Goal: Information Seeking & Learning: Learn about a topic

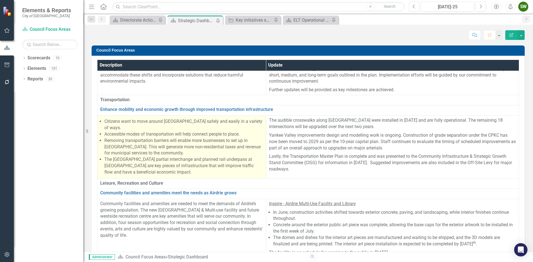
scroll to position [444, 0]
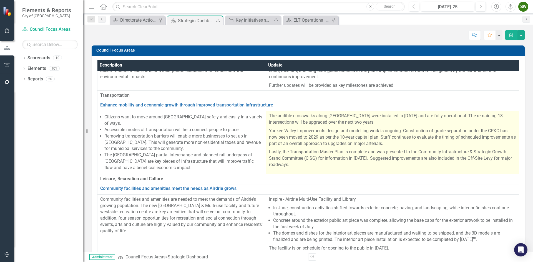
click at [314, 165] on p "Lastly, the Transportation Master Plan is complete and was presented to the Com…" at bounding box center [392, 158] width 247 height 20
click at [305, 165] on p "Lastly, the Transportation Master Plan is complete and was presented to the Com…" at bounding box center [392, 158] width 247 height 20
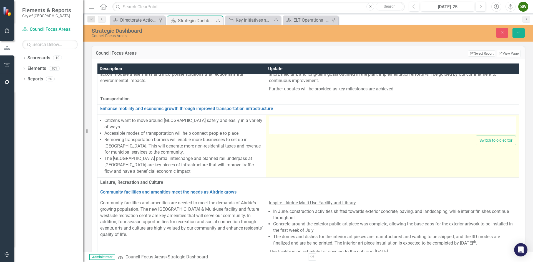
type textarea "<p>The audible crosswalks along [GEOGRAPHIC_DATA] were installed in [DATE] and …"
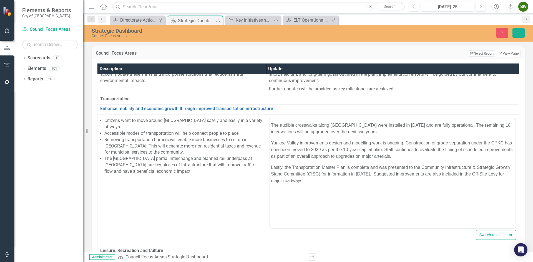
scroll to position [0, 0]
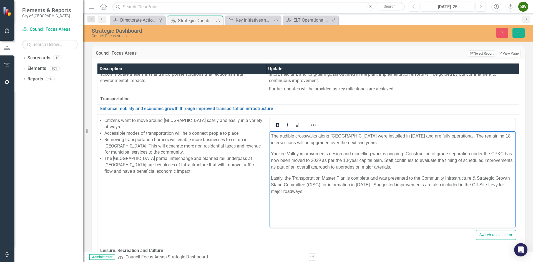
drag, startPoint x: 324, startPoint y: 192, endPoint x: 272, endPoint y: 136, distance: 76.6
click at [269, 135] on body "The audible crosswalks along [GEOGRAPHIC_DATA] were installed in [DATE] and are…" at bounding box center [392, 173] width 246 height 83
copy body "The audible crosswalks along [GEOGRAPHIC_DATA] were installed in [DATE] and are…"
click at [502, 32] on icon "Close" at bounding box center [502, 33] width 5 height 4
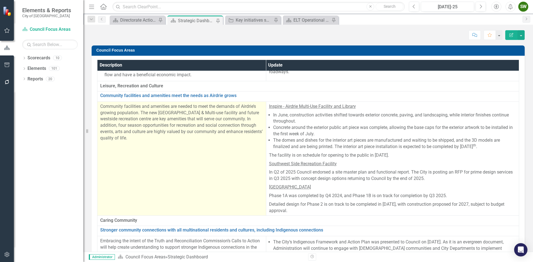
scroll to position [527, 0]
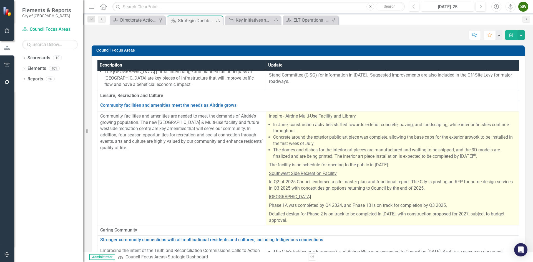
click at [410, 161] on p "The facility is on schedule for opening to the public in [DATE]." at bounding box center [392, 165] width 247 height 9
click at [406, 161] on p "The facility is on schedule for opening to the public in [DATE]." at bounding box center [392, 165] width 247 height 9
click at [407, 161] on p "The facility is on schedule for opening to the public in [DATE]." at bounding box center [392, 165] width 247 height 9
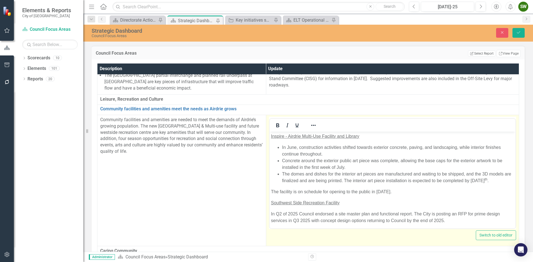
scroll to position [0, 0]
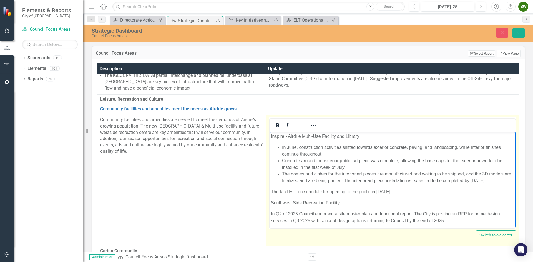
drag, startPoint x: 410, startPoint y: 198, endPoint x: 282, endPoint y: 149, distance: 136.7
click at [282, 149] on body "Inspire - Airdrie Multi-Use Facility and Library In June, construction activiti…" at bounding box center [392, 201] width 246 height 138
copy body "In June, construction activities shifted towards exterior concrete, paving, and…"
click at [462, 195] on p "The facility is on schedule for opening to the public in [DATE]." at bounding box center [392, 191] width 243 height 7
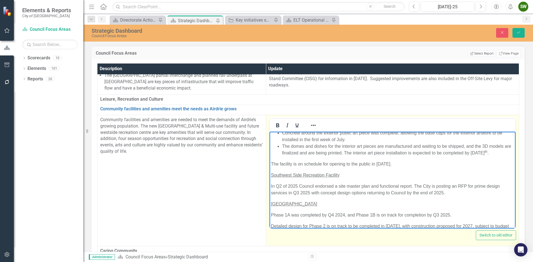
scroll to position [48, 0]
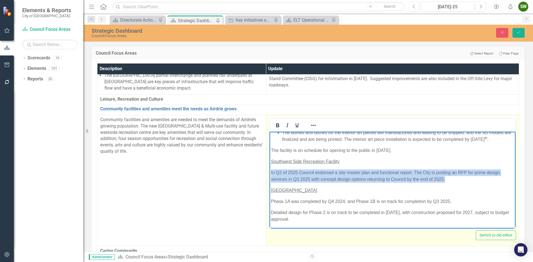
drag, startPoint x: 449, startPoint y: 179, endPoint x: 293, endPoint y: 177, distance: 156.0
click at [272, 171] on p "In Q2 of 2025 Council endorsed a site master plan and functional report. The Ci…" at bounding box center [392, 175] width 243 height 13
click at [300, 175] on p "In Q2 of 2025 Council endorsed a site master plan and functional report. The Ci…" at bounding box center [392, 175] width 243 height 13
drag, startPoint x: 444, startPoint y: 180, endPoint x: 289, endPoint y: 174, distance: 154.4
click at [272, 172] on p "In Q2 of 2025 Council endorsed a site master plan and functional report. The Ci…" at bounding box center [392, 175] width 243 height 13
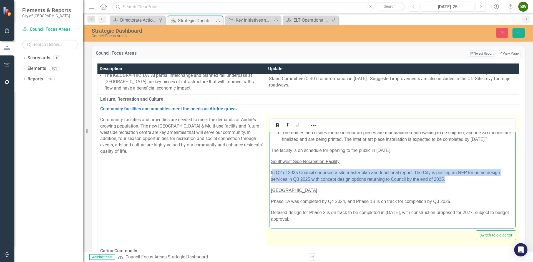
click at [304, 175] on p "In Q2 of 2025 Council endorsed a site master plan and functional report. The Ci…" at bounding box center [392, 175] width 243 height 13
drag, startPoint x: 270, startPoint y: 172, endPoint x: 445, endPoint y: 180, distance: 175.1
click at [445, 180] on body "Inspire - Airdrie Multi-Use Facility and Library In June, construction activiti…" at bounding box center [392, 159] width 246 height 138
copy p "In Q2 of 2025 Council endorsed a site master plan and functional report. The Ci…"
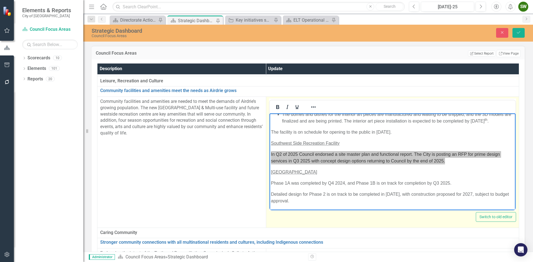
scroll to position [555, 0]
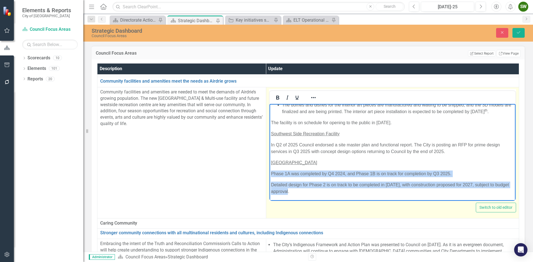
drag, startPoint x: 296, startPoint y: 191, endPoint x: 271, endPoint y: 172, distance: 32.1
click at [271, 172] on body "Inspire - Airdrie Multi-Use Facility and Library In June, construction activiti…" at bounding box center [392, 131] width 246 height 138
copy body "Phase 1A was completed by Q4 2024, and Phase 1B is on track for completion by Q…"
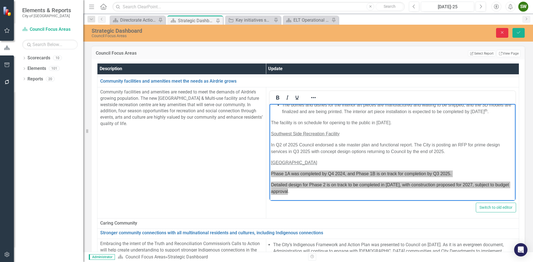
click at [504, 33] on icon "Close" at bounding box center [502, 33] width 5 height 4
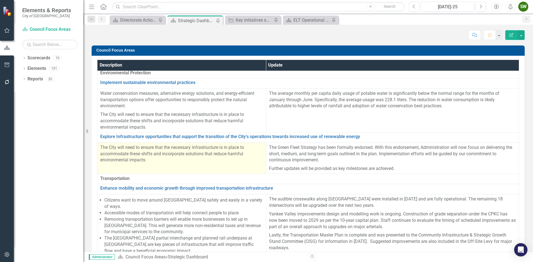
scroll to position [333, 0]
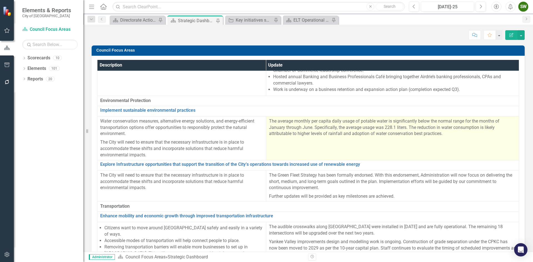
click at [336, 130] on p "The average monthly per capita daily usage of potable water is significantly be…" at bounding box center [392, 127] width 247 height 19
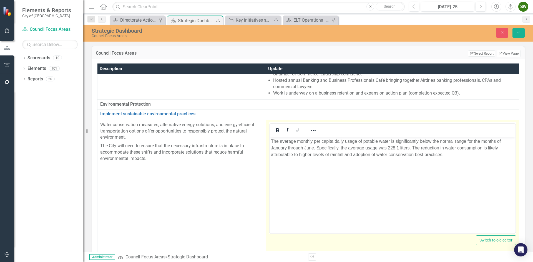
scroll to position [0, 0]
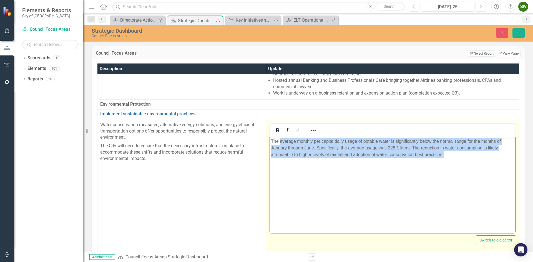
drag, startPoint x: 443, startPoint y: 154, endPoint x: 281, endPoint y: 140, distance: 163.3
click at [281, 140] on p "The average monthly per capita daily usage of potable water is significantly be…" at bounding box center [392, 148] width 243 height 20
copy p "average monthly per capita daily usage of potable water is significantly below …"
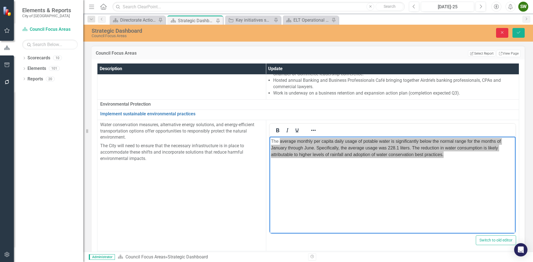
click at [502, 34] on icon "Close" at bounding box center [502, 33] width 5 height 4
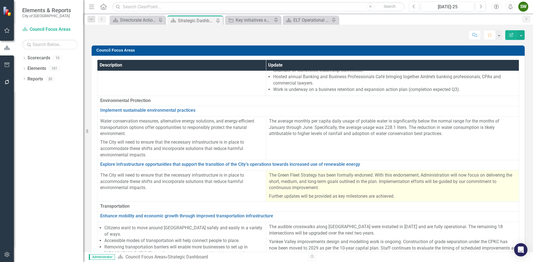
click at [397, 190] on p "The Green Fleet Strategy has been formally endorsed. With this endorsement, Adm…" at bounding box center [392, 182] width 247 height 20
click at [401, 191] on p "The Green Fleet Strategy has been formally endorsed. With this endorsement, Adm…" at bounding box center [392, 182] width 247 height 20
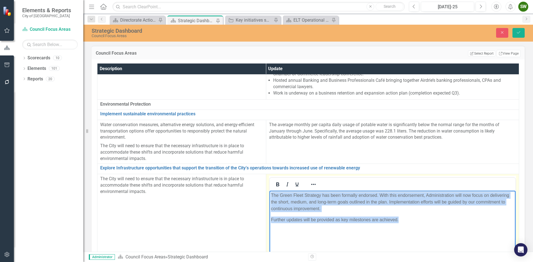
drag, startPoint x: 409, startPoint y: 217, endPoint x: 271, endPoint y: 195, distance: 139.9
click at [271, 195] on body "The Green Fleet Strategy has been formally endorsed. With this endorsement, Adm…" at bounding box center [392, 232] width 246 height 83
copy body "The Green Fleet Strategy has been formally endorsed. With this endorsement, Adm…"
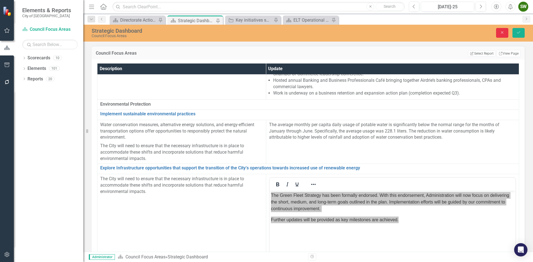
click at [502, 33] on icon "Close" at bounding box center [502, 33] width 5 height 4
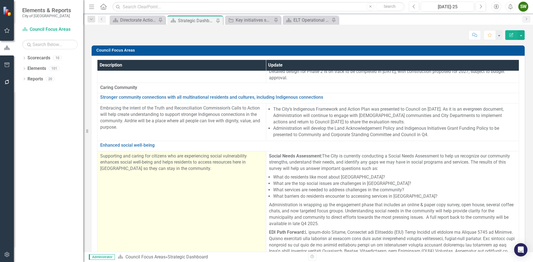
scroll to position [666, 0]
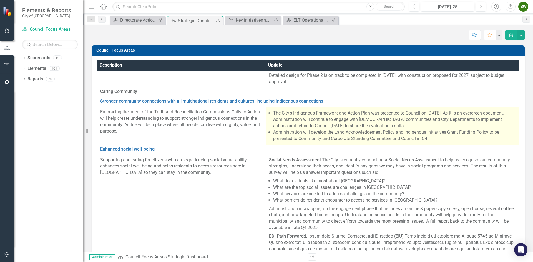
click at [372, 123] on li "The City’s Indigenous Framework and Action Plan was presented to Council on [DA…" at bounding box center [394, 119] width 243 height 19
click at [356, 122] on li "The City’s Indigenous Framework and Action Plan was presented to Council on [DA…" at bounding box center [394, 119] width 243 height 19
click at [365, 129] on li "Administration will develop the Land Acknowledgement Policy and Indigenous Init…" at bounding box center [394, 135] width 243 height 13
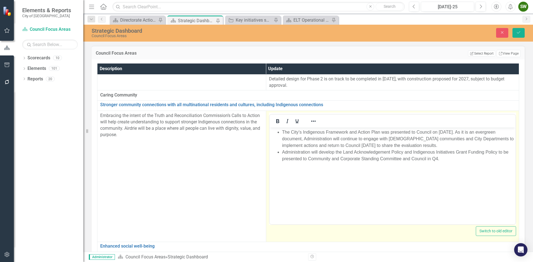
scroll to position [0, 0]
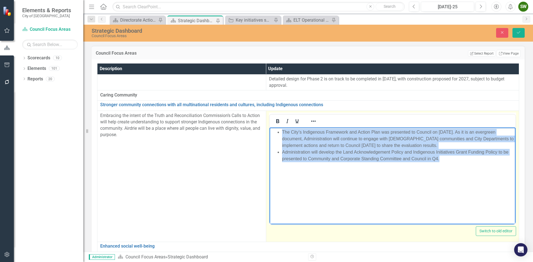
drag, startPoint x: 446, startPoint y: 159, endPoint x: 282, endPoint y: 132, distance: 166.4
click at [282, 132] on ul "The City’s Indigenous Framework and Action Plan was presented to Council on [DA…" at bounding box center [392, 145] width 243 height 33
copy ul "The City’s Indigenous Framework and Action Plan was presented to Council on [DA…"
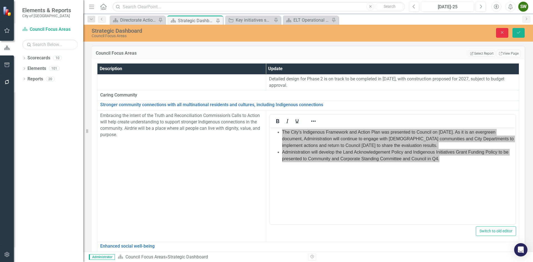
click at [500, 33] on icon "Close" at bounding box center [502, 33] width 5 height 4
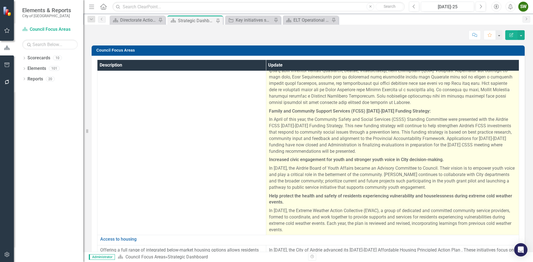
scroll to position [860, 0]
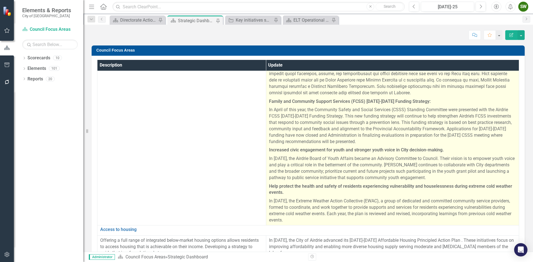
click at [352, 206] on p "In [DATE], the Extreme Weather Action Collective (EWAC), a group of dedicated a…" at bounding box center [392, 210] width 247 height 26
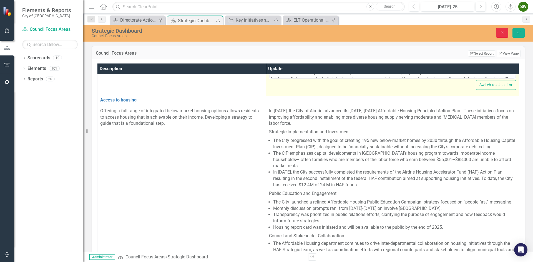
click at [502, 31] on icon "Close" at bounding box center [502, 33] width 5 height 4
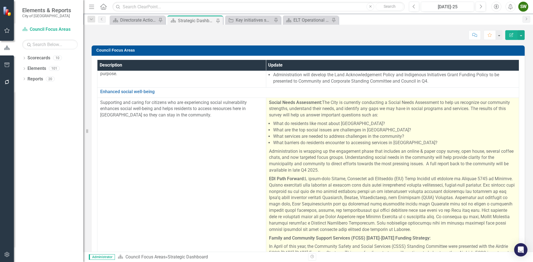
scroll to position [694, 0]
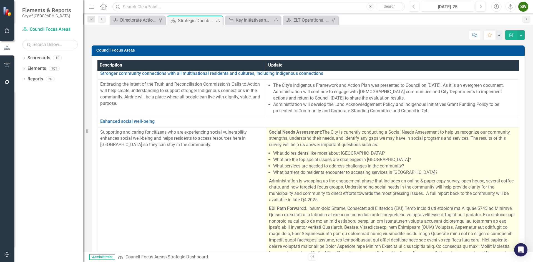
click at [350, 157] on li "What are the top social issues are challenges in [GEOGRAPHIC_DATA]?" at bounding box center [394, 160] width 243 height 6
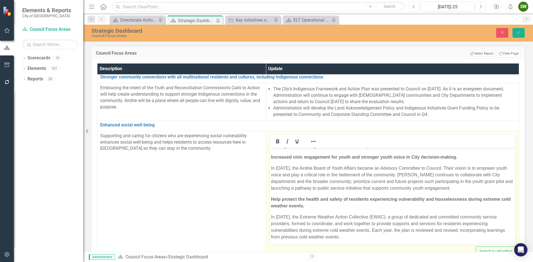
scroll to position [203, 0]
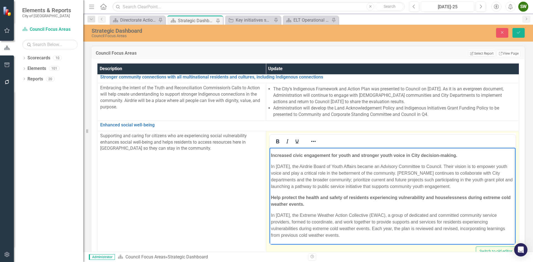
drag, startPoint x: 342, startPoint y: 235, endPoint x: 271, endPoint y: 215, distance: 73.5
click at [271, 215] on p "In [DATE], the Extreme Weather Action Collective (EWAC), a group of dedicated a…" at bounding box center [392, 225] width 243 height 27
copy p "In [DATE], the Extreme Weather Action Collective (EWAC), a group of dedicated a…"
click at [398, 175] on p "In [DATE], the Airdrie Board of Youth Affairs became an Advisory Committee to C…" at bounding box center [392, 176] width 243 height 27
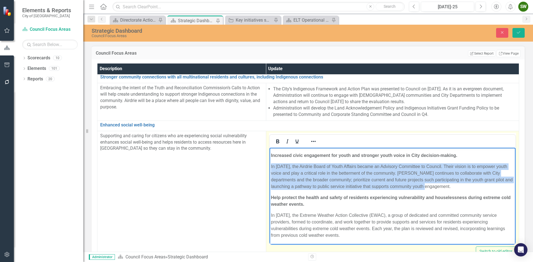
drag, startPoint x: 452, startPoint y: 186, endPoint x: 271, endPoint y: 166, distance: 182.4
click at [271, 166] on p "In [DATE], the Airdrie Board of Youth Affairs became an Advisory Committee to C…" at bounding box center [392, 176] width 243 height 27
copy p "In [DATE], the Airdrie Board of Youth Affairs became an Advisory Committee to C…"
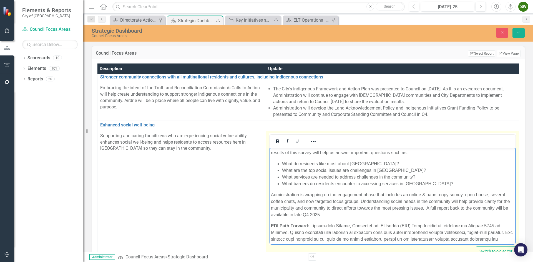
scroll to position [0, 0]
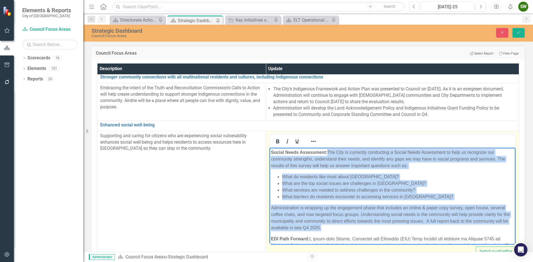
drag, startPoint x: 336, startPoint y: 229, endPoint x: 329, endPoint y: 152, distance: 77.8
copy body "The City is currently conducting a Social Needs Assessment to help us recognize…"
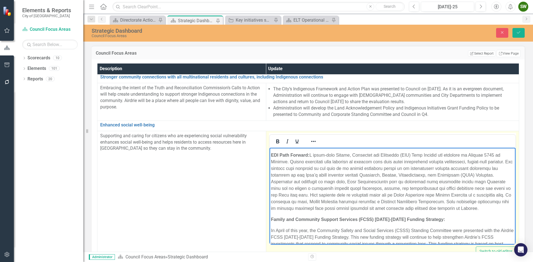
scroll to position [83, 0]
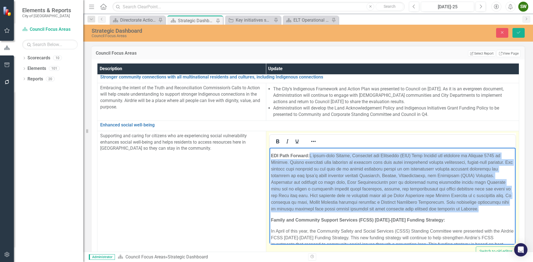
drag, startPoint x: 499, startPoint y: 210, endPoint x: 311, endPoint y: 155, distance: 195.4
click at [311, 155] on p "EDI Path Forward:" at bounding box center [392, 182] width 243 height 60
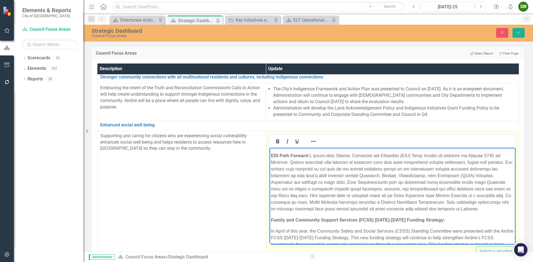
click at [447, 220] on p "Family and Community Support Services (FCSS) [DATE]-[DATE] Funding Strategy:" at bounding box center [392, 220] width 243 height 7
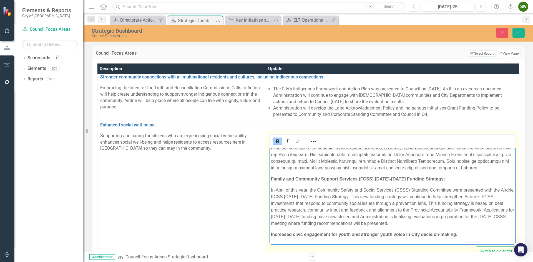
scroll to position [139, 0]
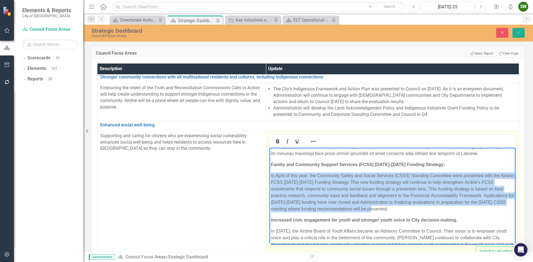
drag, startPoint x: 421, startPoint y: 209, endPoint x: 271, endPoint y: 175, distance: 153.1
click at [271, 175] on p "In April of this year, the Community Safety and Social Services (CSSS) Standing…" at bounding box center [392, 192] width 243 height 40
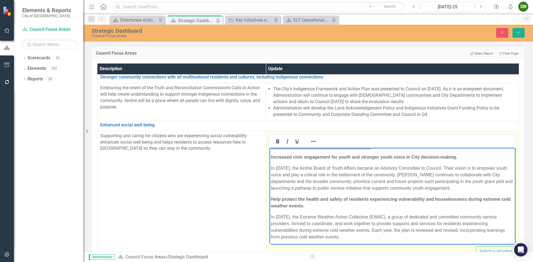
scroll to position [203, 0]
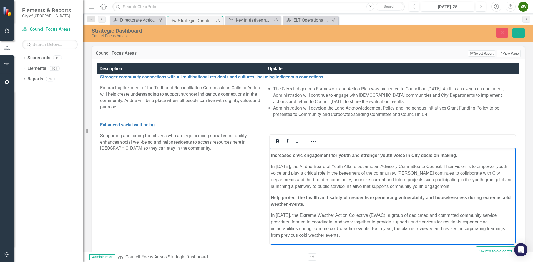
click at [517, 135] on div "Description Update Economic Prosperity Revitalize Downtown​ Link Map View Link …" at bounding box center [308, 169] width 433 height 220
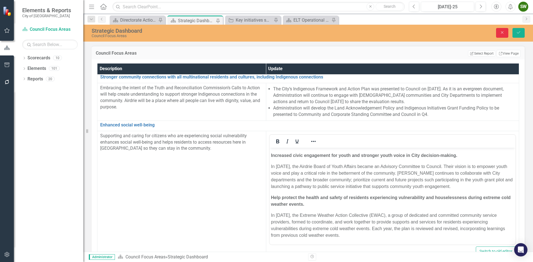
click at [500, 34] on icon "Close" at bounding box center [502, 33] width 5 height 4
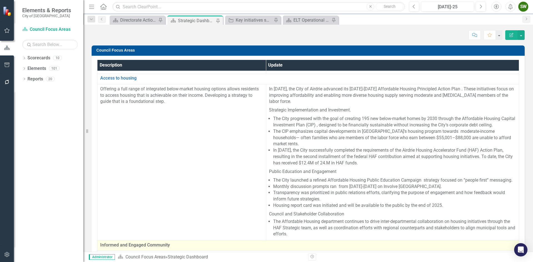
scroll to position [999, 0]
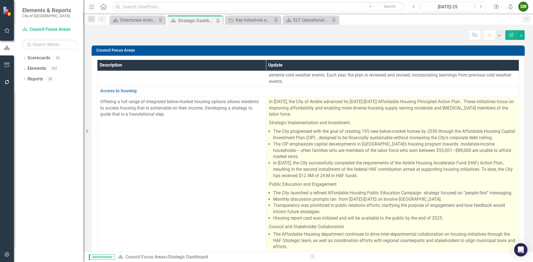
click at [370, 163] on li "In [DATE], the City successfully completed the requirements of the Airdrie Hous…" at bounding box center [394, 169] width 243 height 19
click at [368, 164] on li "In [DATE], the City successfully completed the requirements of the Airdrie Hous…" at bounding box center [394, 169] width 243 height 19
click at [360, 160] on li "In [DATE], the City successfully completed the requirements of the Airdrie Hous…" at bounding box center [394, 169] width 243 height 19
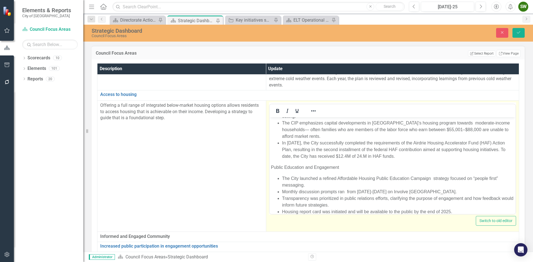
scroll to position [56, 0]
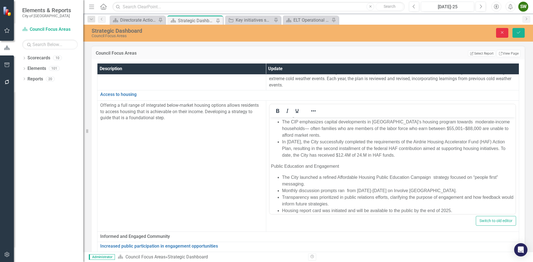
click at [504, 31] on icon "Close" at bounding box center [502, 33] width 5 height 4
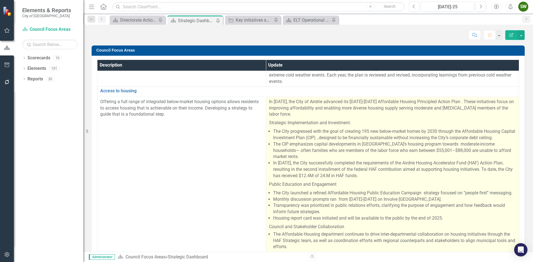
click at [341, 167] on li "In [DATE], the City successfully completed the requirements of the Airdrie Hous…" at bounding box center [394, 169] width 243 height 19
click at [368, 165] on li "In [DATE], the City successfully completed the requirements of the Airdrie Hous…" at bounding box center [394, 169] width 243 height 19
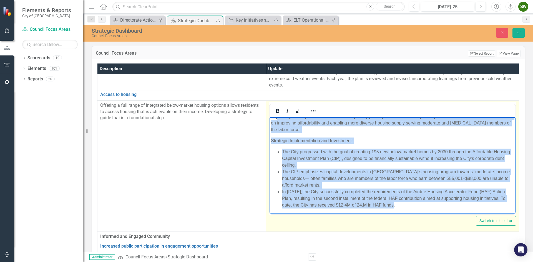
scroll to position [0, 0]
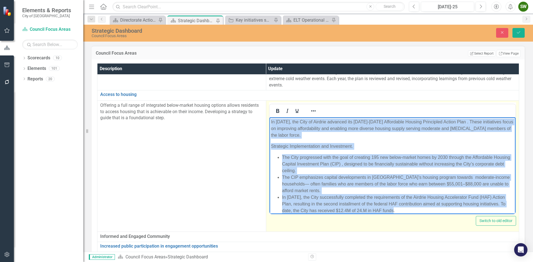
drag, startPoint x: 403, startPoint y: 183, endPoint x: 270, endPoint y: 121, distance: 147.2
click at [270, 121] on body "In [DATE], the City of Airdrie advanced its [DATE]-[DATE] Affordable Housing Pr…" at bounding box center [392, 214] width 246 height 194
click at [452, 145] on p "Strategic Implementation and Investment." at bounding box center [392, 146] width 243 height 7
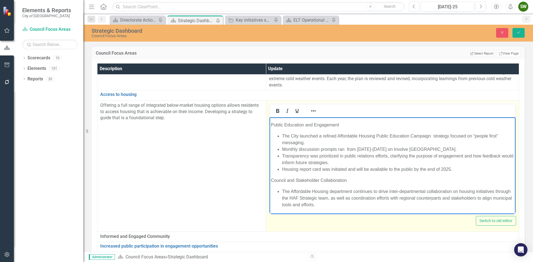
scroll to position [1027, 0]
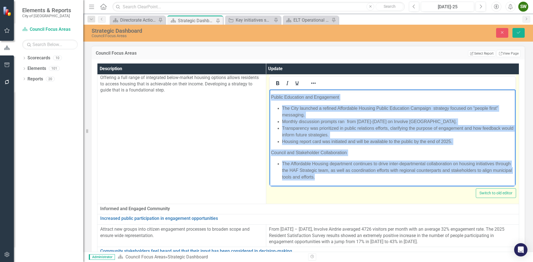
drag, startPoint x: 270, startPoint y: 96, endPoint x: 359, endPoint y: 176, distance: 120.1
click at [359, 176] on body "In [DATE], the City of Airdrie advanced its [DATE]-[DATE] Affordable Housing Pr…" at bounding box center [392, 90] width 246 height 194
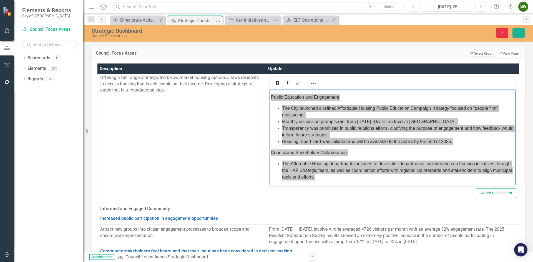
click at [501, 32] on icon "Close" at bounding box center [502, 33] width 5 height 4
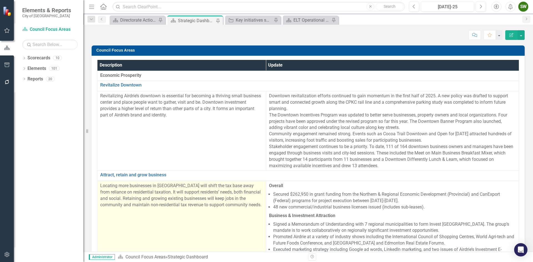
scroll to position [0, 0]
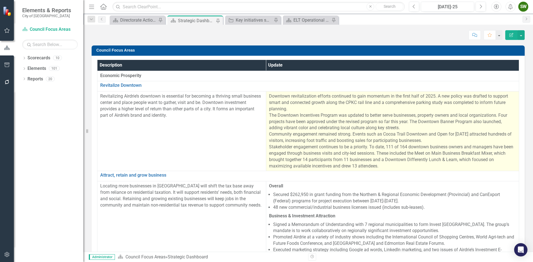
click at [357, 137] on p "Downtown revitalization efforts continued to gain momentum in the first half of…" at bounding box center [392, 131] width 247 height 76
click at [373, 143] on p "Downtown revitalization efforts continued to gain momentum in the first half of…" at bounding box center [392, 131] width 247 height 76
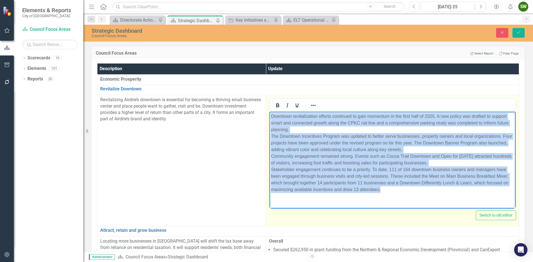
drag, startPoint x: 383, startPoint y: 190, endPoint x: 270, endPoint y: 116, distance: 135.2
click at [270, 116] on body "Downtown revitalization efforts continued to gain momentum in the first half of…" at bounding box center [392, 155] width 246 height 87
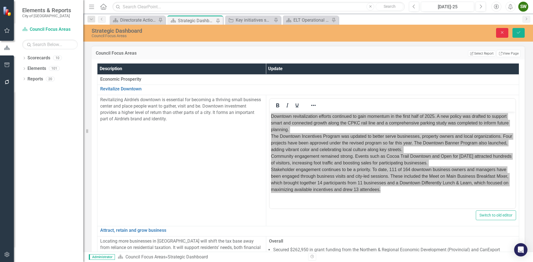
click at [500, 32] on icon "Close" at bounding box center [502, 33] width 5 height 4
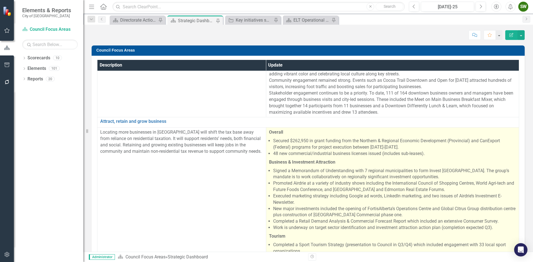
scroll to position [56, 0]
click at [324, 143] on li "Secured $262,950 in grant funding from the Northern & Regional Economic Develop…" at bounding box center [394, 142] width 243 height 13
click at [385, 154] on li "48 new commercial/industrial business licenses issued (includes sub-leases)." at bounding box center [394, 152] width 243 height 6
click at [431, 151] on li "48 new commercial/industrial business licenses issued (includes sub-leases)." at bounding box center [394, 152] width 243 height 6
click at [425, 149] on li "48 new commercial/industrial business licenses issued (includes sub-leases)." at bounding box center [394, 152] width 243 height 6
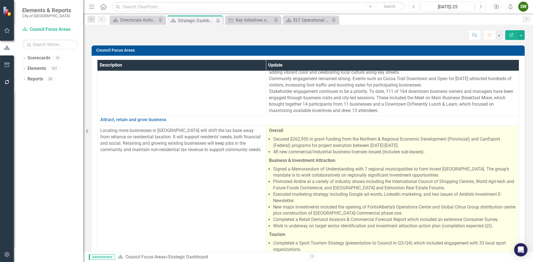
click at [425, 149] on li "48 new commercial/industrial business licenses issued (includes sub-leases)." at bounding box center [394, 152] width 243 height 6
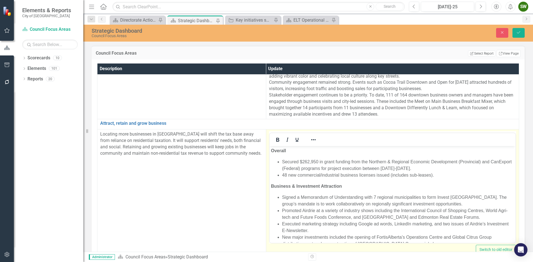
scroll to position [0, 0]
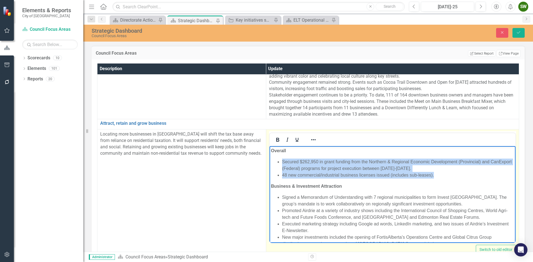
drag, startPoint x: 435, startPoint y: 175, endPoint x: 283, endPoint y: 160, distance: 152.5
click at [283, 160] on ul "Secured $262,950 in grant funding from the Northern & Regional Economic Develop…" at bounding box center [392, 169] width 243 height 20
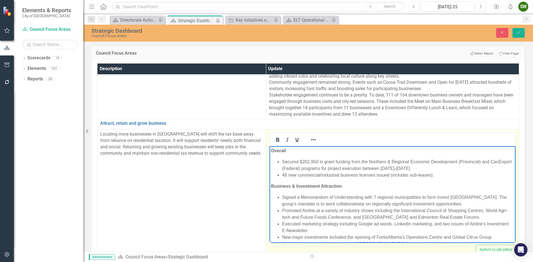
click at [382, 187] on p "Business & Investment Attraction" at bounding box center [392, 186] width 243 height 7
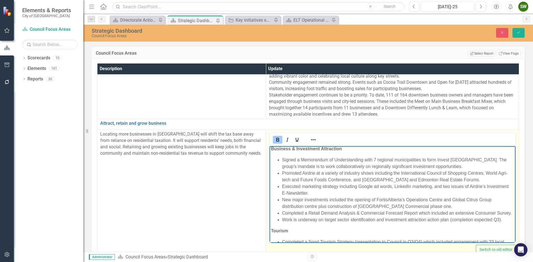
scroll to position [28, 0]
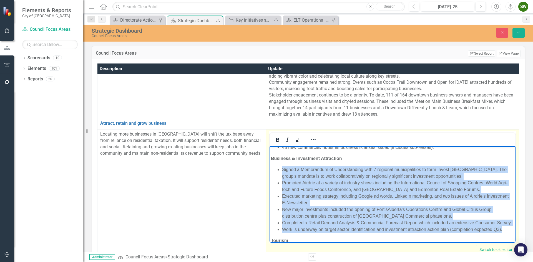
drag, startPoint x: 282, startPoint y: 169, endPoint x: 503, endPoint y: 236, distance: 230.8
click at [503, 233] on ul "Signed a Memorandum of Understanding with 7 regional municipalities to form Inv…" at bounding box center [392, 200] width 243 height 67
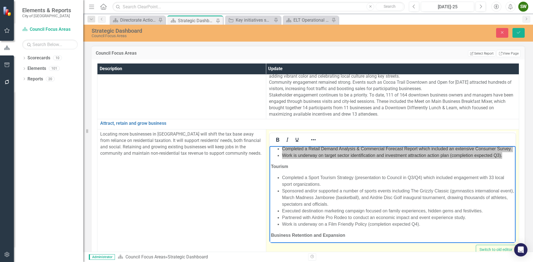
scroll to position [111, 0]
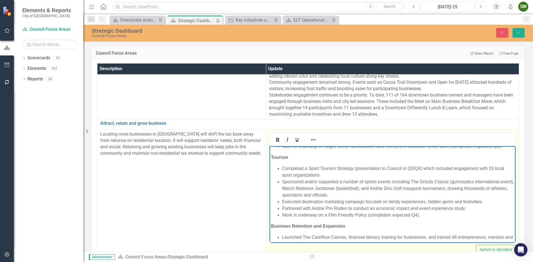
click at [433, 179] on li "Completed a Sport Tourism Strategy (presentation to Council in Q3/Q4) which inc…" at bounding box center [398, 171] width 232 height 13
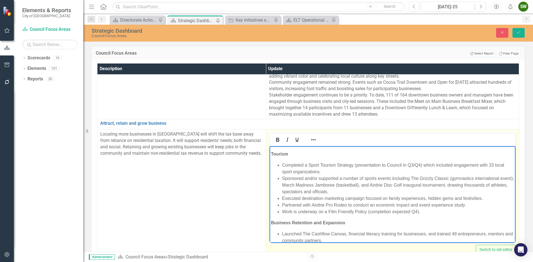
scroll to position [105, 0]
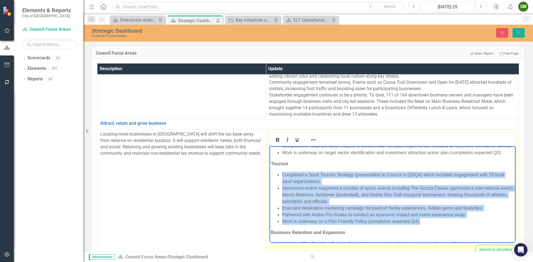
drag, startPoint x: 420, startPoint y: 227, endPoint x: 281, endPoint y: 178, distance: 147.0
click at [281, 178] on ul "Completed a Sport Tourism Strategy (presentation to Council in Q3/Q4) which inc…" at bounding box center [392, 198] width 243 height 53
click at [383, 185] on li "Completed a Sport Tourism Strategy (presentation to Council in Q3/Q4) which inc…" at bounding box center [398, 178] width 232 height 13
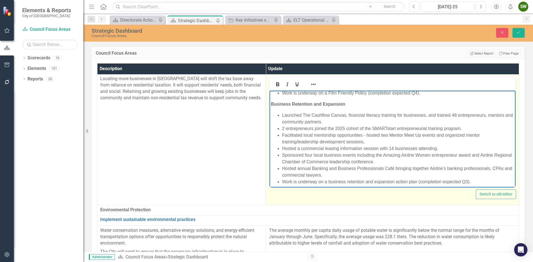
scroll to position [188, 0]
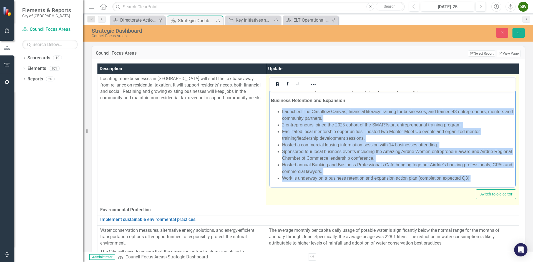
drag, startPoint x: 467, startPoint y: 177, endPoint x: 282, endPoint y: 109, distance: 197.2
click at [282, 109] on ul "Launched The Cashflow Canvas, financial literacy training for businesses, and t…" at bounding box center [392, 145] width 243 height 73
click at [465, 142] on li "Hosted a commercial leasing information session with 14 businesses attending." at bounding box center [398, 145] width 232 height 7
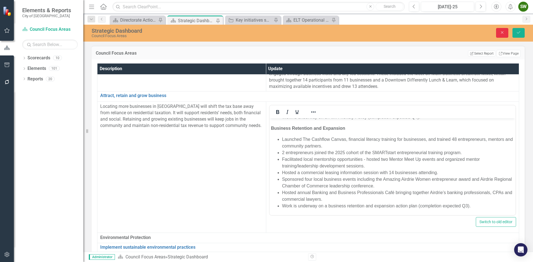
click at [504, 32] on icon "Close" at bounding box center [502, 33] width 5 height 4
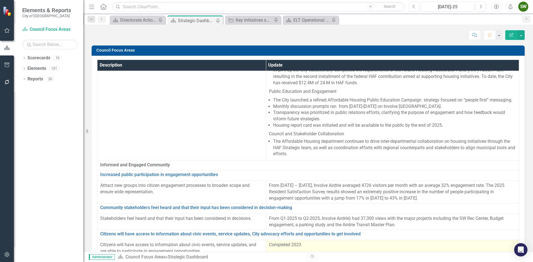
scroll to position [28, 0]
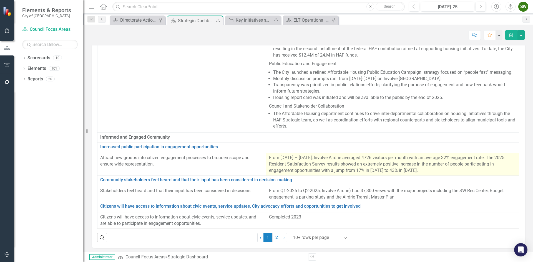
drag, startPoint x: 411, startPoint y: 159, endPoint x: 421, endPoint y: 162, distance: 10.2
click at [411, 159] on span "From [DATE] – [DATE], Involve Airdrie averaged 4726 visitors per month with an …" at bounding box center [386, 164] width 235 height 18
click at [446, 166] on p "From [DATE] – [DATE], Involve Airdrie averaged 4726 visitors per month with an …" at bounding box center [392, 164] width 247 height 19
click at [332, 155] on span "From [DATE] – [DATE], Involve Airdrie averaged 4726 visitors per month with an …" at bounding box center [386, 164] width 235 height 18
click at [437, 163] on p "From [DATE] – [DATE], Involve Airdrie averaged 4726 visitors per month with an …" at bounding box center [392, 164] width 247 height 19
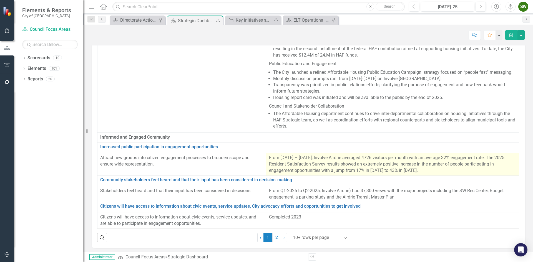
click at [437, 163] on p "From [DATE] – [DATE], Involve Airdrie averaged 4726 visitors per month with an …" at bounding box center [392, 164] width 247 height 19
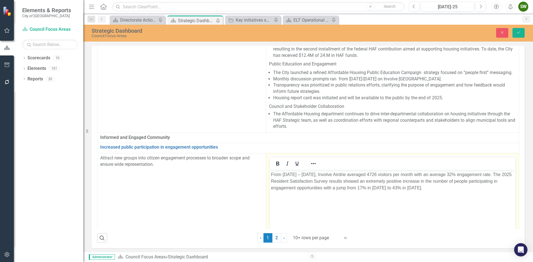
scroll to position [0, 0]
drag, startPoint x: 464, startPoint y: 189, endPoint x: 271, endPoint y: 173, distance: 194.1
click at [271, 173] on p "From [DATE] – [DATE], Involve Airdrie averaged 4726 visitors per month with an …" at bounding box center [392, 182] width 243 height 20
click at [465, 201] on body "From [DATE] – [DATE], Involve Airdrie averaged 4726 visitors per month with an …" at bounding box center [392, 211] width 246 height 83
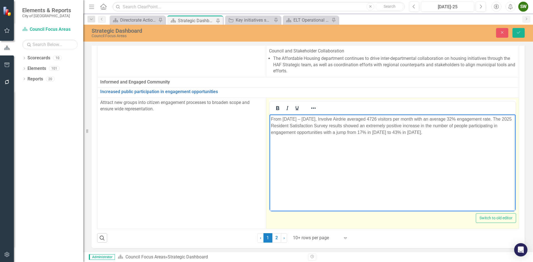
scroll to position [1176, 0]
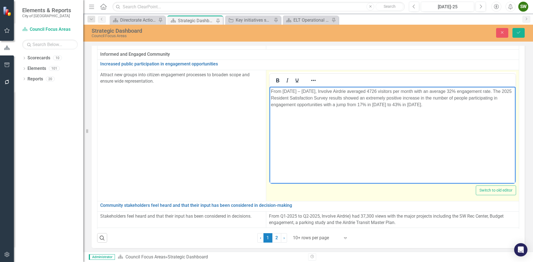
click at [349, 156] on body "From [DATE] – [DATE], Involve Airdrie averaged 4726 visitors per month with an …" at bounding box center [392, 128] width 246 height 83
click at [303, 159] on body "From [DATE] – [DATE], Involve Airdrie averaged 4726 visitors per month with an …" at bounding box center [392, 128] width 246 height 83
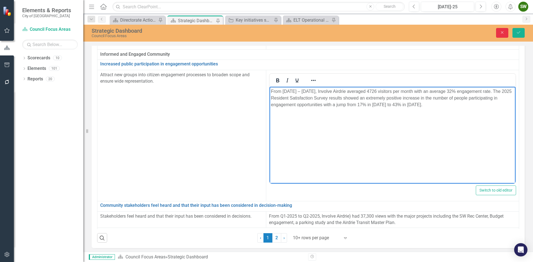
click at [502, 33] on icon "Close" at bounding box center [502, 33] width 5 height 4
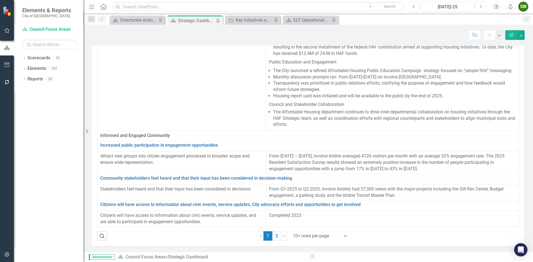
scroll to position [1092, 0]
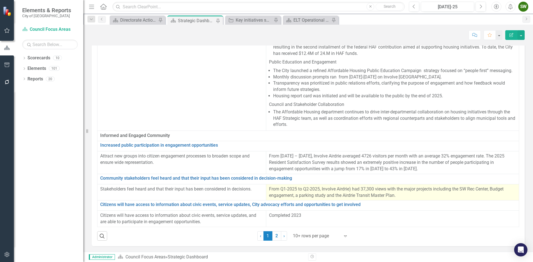
click at [438, 188] on p "From Q1-2025 to Q2-2025, Involve Airdrie) had 37,300 views with the major proje…" at bounding box center [392, 192] width 247 height 13
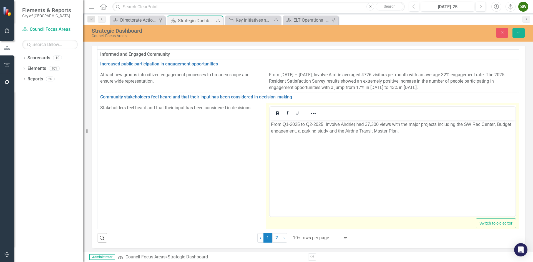
scroll to position [0, 0]
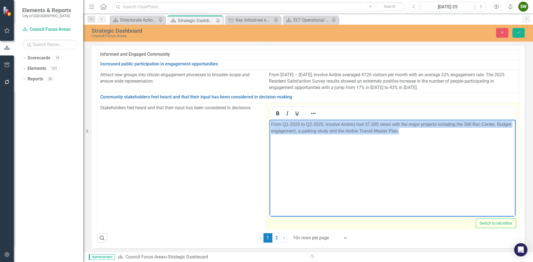
drag, startPoint x: 419, startPoint y: 130, endPoint x: 270, endPoint y: 123, distance: 148.7
click at [270, 123] on body "From Q1-2025 to Q2-2025, Involve Airdrie) had 37,300 views with the major proje…" at bounding box center [392, 161] width 246 height 83
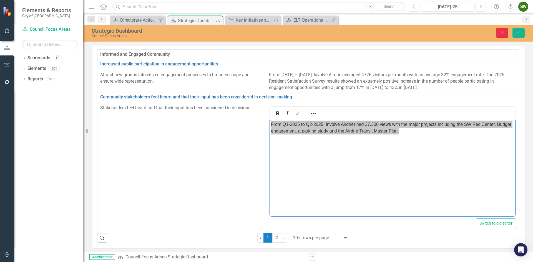
click at [503, 33] on icon "Close" at bounding box center [502, 33] width 5 height 4
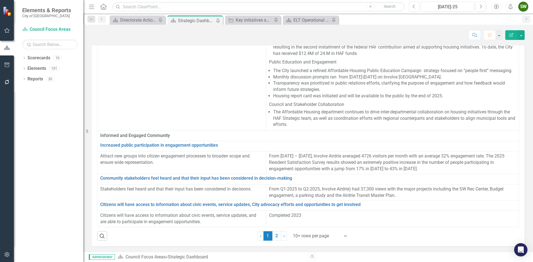
scroll to position [1092, 0]
click at [276, 236] on link "2" at bounding box center [276, 235] width 9 height 9
click at [275, 235] on link "2" at bounding box center [276, 235] width 9 height 9
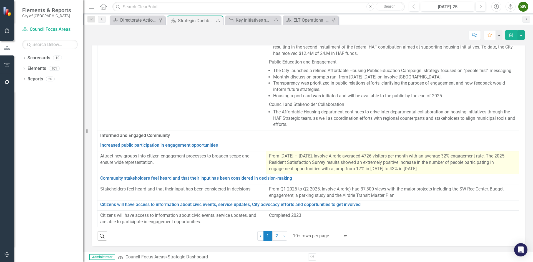
click at [335, 155] on p "From [DATE] – [DATE], Involve Airdrie averaged 4726 visitors per month with an …" at bounding box center [392, 162] width 247 height 19
click at [334, 155] on p "From [DATE] – [DATE], Involve Airdrie averaged 4726 visitors per month with an …" at bounding box center [392, 162] width 247 height 19
click at [338, 158] on span "From [DATE] – [DATE], Involve Airdrie averaged 4726 visitors per month with an …" at bounding box center [386, 163] width 235 height 18
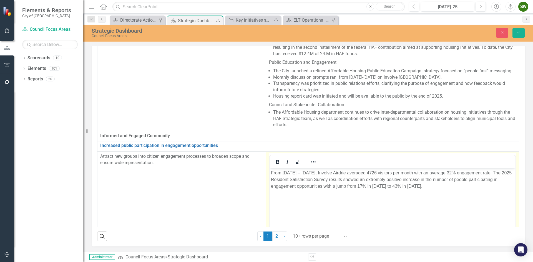
scroll to position [0, 0]
click at [503, 32] on icon "Close" at bounding box center [502, 33] width 5 height 4
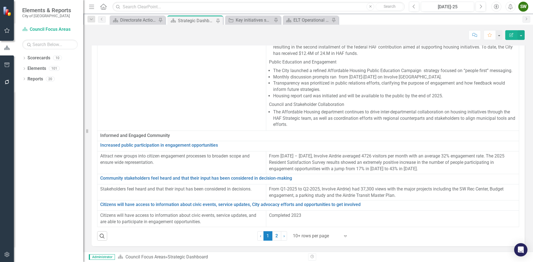
scroll to position [29, 0]
click at [276, 235] on link "2" at bounding box center [276, 235] width 9 height 9
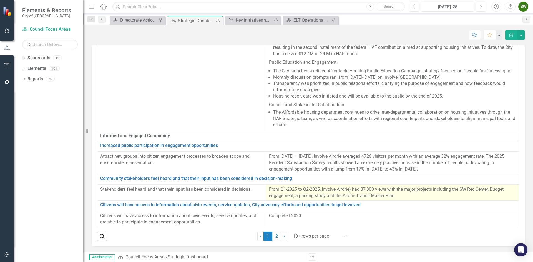
scroll to position [29, 0]
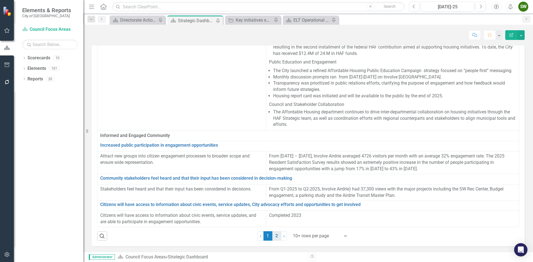
click at [275, 236] on link "2" at bounding box center [276, 235] width 9 height 9
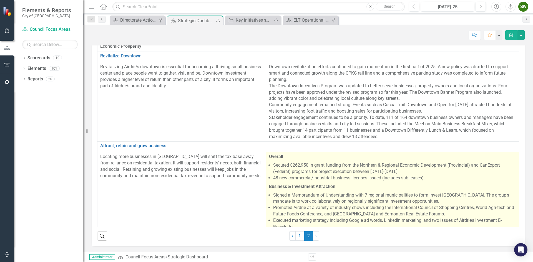
scroll to position [17, 0]
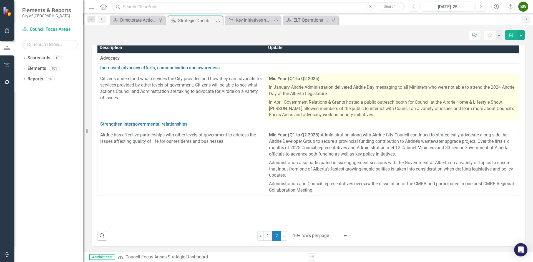
click at [404, 114] on p "In April Government Relations & Grants hosted a public outreach booth for Counc…" at bounding box center [392, 108] width 247 height 20
click at [396, 114] on p "In April Government Relations & Grants hosted a public outreach booth for Counc…" at bounding box center [392, 108] width 247 height 20
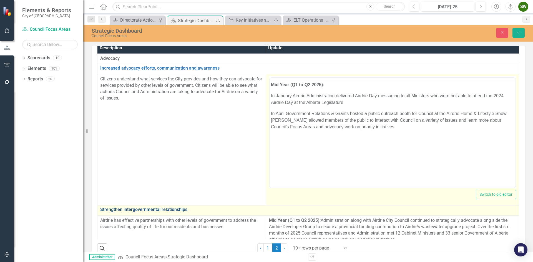
scroll to position [0, 0]
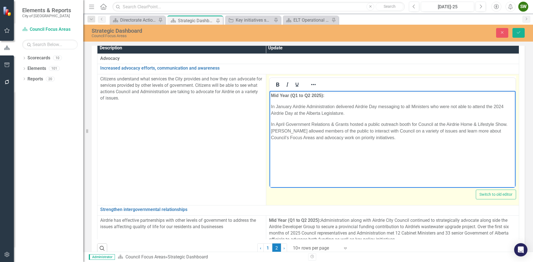
drag, startPoint x: 401, startPoint y: 139, endPoint x: 271, endPoint y: 105, distance: 134.4
click at [271, 105] on body "Mid Year (Q1 to Q2 2025): In January Airdrie Administration delivered Airdrie D…" at bounding box center [392, 132] width 246 height 83
copy body "In January Airdrie Administration delivered Airdrie Day messaging to all Minist…"
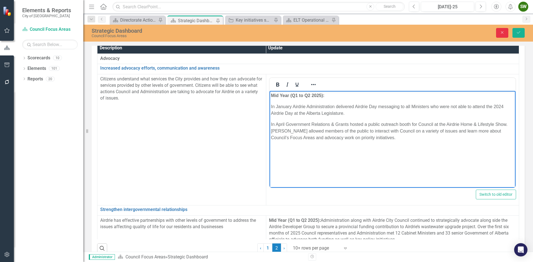
click at [502, 34] on icon "Close" at bounding box center [502, 33] width 5 height 4
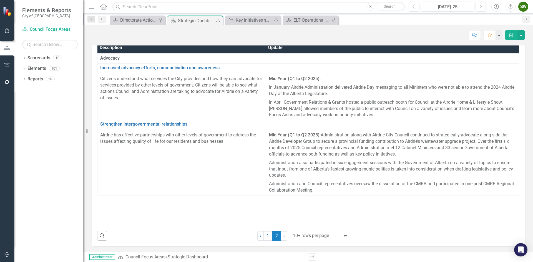
scroll to position [17, 0]
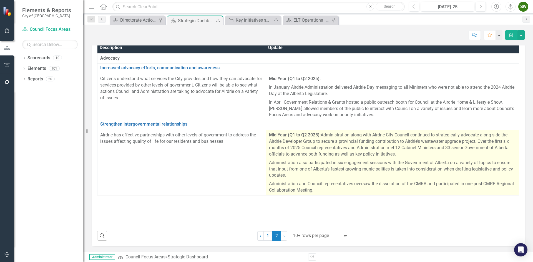
click at [316, 151] on p "Mid Year (Q1 to Q2 2025): Administration along with Airdrie City Council contin…" at bounding box center [392, 145] width 247 height 26
click at [351, 162] on p "Administration also participated in six engagement sessions with the Government…" at bounding box center [392, 169] width 247 height 21
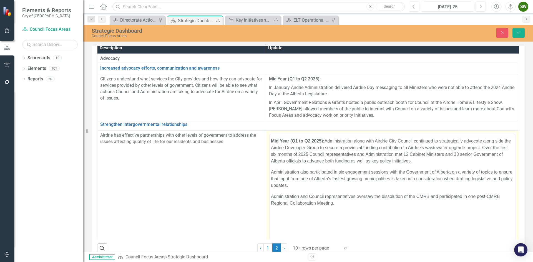
scroll to position [0, 0]
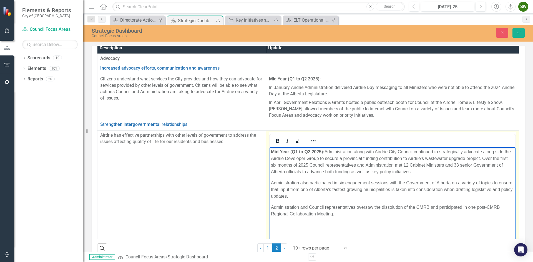
drag, startPoint x: 337, startPoint y: 214, endPoint x: 326, endPoint y: 152, distance: 62.8
click at [326, 152] on body "Mid Year (Q1 to Q2 2025): Administration along with Airdrie City Council contin…" at bounding box center [392, 188] width 246 height 83
copy body "Administration along with Airdrie City Council continued to strategically advoc…"
click at [502, 32] on icon "Close" at bounding box center [502, 33] width 5 height 4
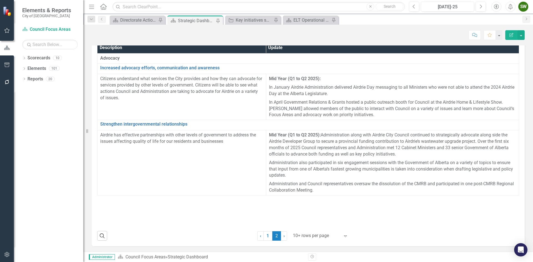
scroll to position [17, 0]
